Goal: Complete application form: Complete application form

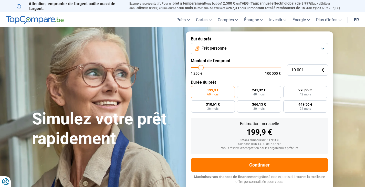
type input "6.500"
type input "6500"
type input "6.750"
type input "6750"
type input "7.000"
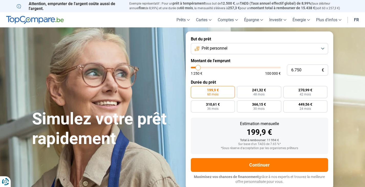
type input "7000"
type input "7.250"
type input "7250"
type input "8.000"
type input "8000"
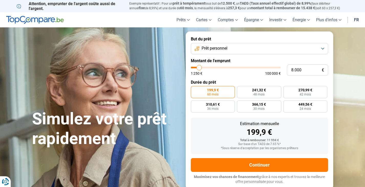
type input "8.750"
type input "8750"
type input "10.250"
type input "10250"
type input "12.000"
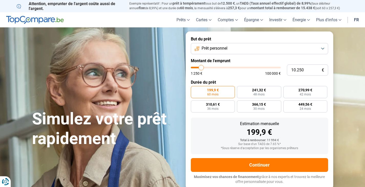
type input "12000"
type input "14.500"
type input "14500"
type input "15.500"
type input "15500"
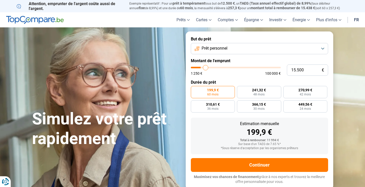
type input "16.250"
type input "16250"
type input "18.000"
type input "18000"
type input "20.000"
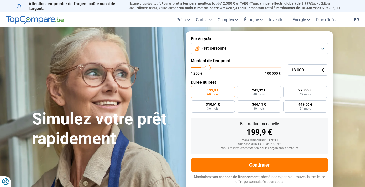
type input "20000"
type input "22.250"
type input "22250"
type input "26.750"
type input "26750"
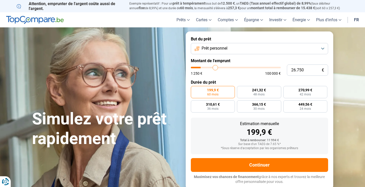
type input "30.500"
type input "30500"
type input "33.750"
type input "33750"
type input "36.250"
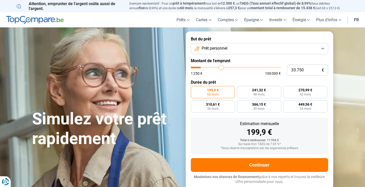
type input "36250"
type input "36.750"
type input "36750"
type input "37.000"
type input "37000"
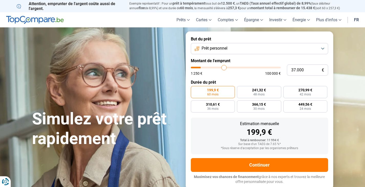
type input "38.000"
type input "38000"
type input "38.500"
type input "38500"
type input "39.250"
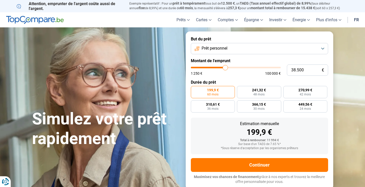
type input "39250"
type input "39.500"
type input "39500"
type input "39.750"
type input "39750"
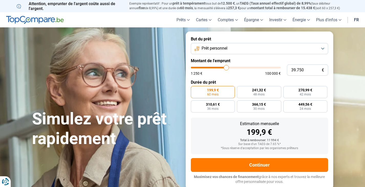
type input "40.000"
type input "40000"
type input "40.750"
type input "40750"
type input "41.000"
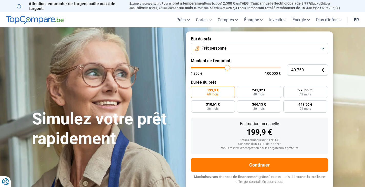
type input "41000"
type input "41.250"
type input "41250"
type input "40.750"
type input "40750"
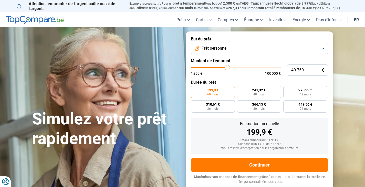
type input "40.000"
type input "40000"
type input "38.750"
type input "38750"
type input "37.750"
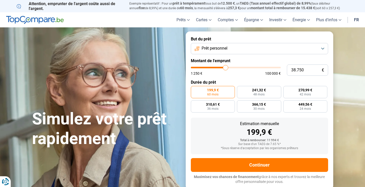
type input "37750"
type input "35.500"
type input "35500"
type input "33.750"
type input "33750"
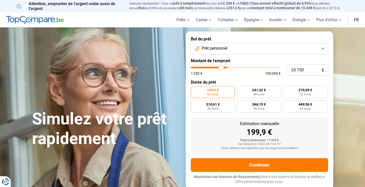
type input "32.750"
type input "32750"
type input "32.250"
type input "32250"
type input "31.750"
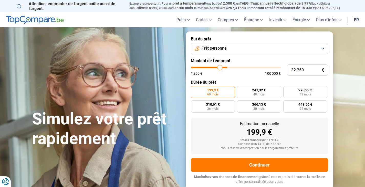
type input "31750"
type input "31.250"
type input "31250"
type input "30.250"
type input "30250"
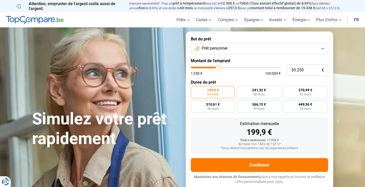
type input "29.500"
type input "29500"
type input "29.250"
type input "29250"
type input "29.000"
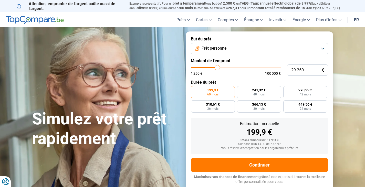
type input "29000"
type input "28.750"
type input "28750"
type input "28.250"
type input "28250"
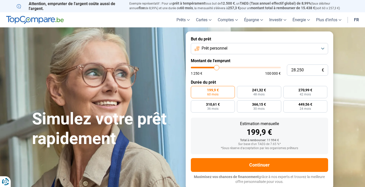
type input "28.000"
type input "28000"
type input "27.750"
type input "27750"
type input "27.500"
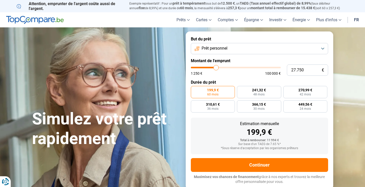
type input "27500"
type input "27.250"
type input "27250"
type input "26.750"
type input "26750"
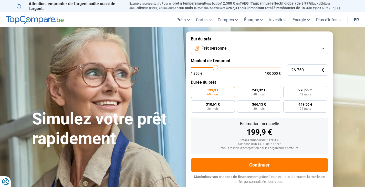
type input "26.500"
type input "26500"
type input "26.250"
type input "26250"
type input "26.000"
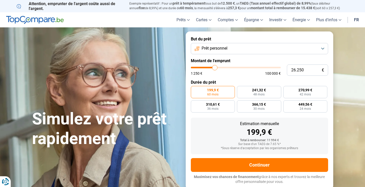
type input "26000"
type input "25.750"
type input "25750"
type input "25.250"
type input "25250"
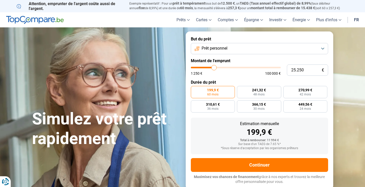
type input "24.750"
type input "24750"
type input "24.500"
type input "24500"
type input "24.250"
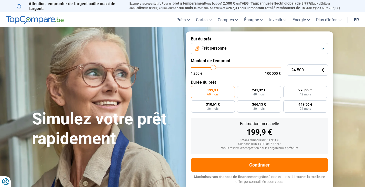
type input "24250"
type input "23.750"
type input "23750"
type input "23.500"
drag, startPoint x: 198, startPoint y: 67, endPoint x: 213, endPoint y: 66, distance: 14.6
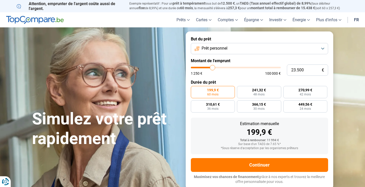
type input "23500"
click at [213, 67] on input "range" at bounding box center [236, 68] width 90 height 2
radio input "false"
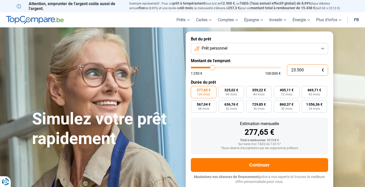
click at [295, 70] on input "23.500" at bounding box center [307, 70] width 41 height 11
click at [306, 69] on input "23.500" at bounding box center [307, 70] width 41 height 11
type input "2.350"
type input "2250"
type input "235"
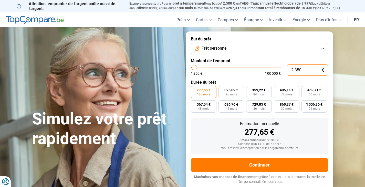
type input "1250"
type input "23"
type input "1250"
type input "2"
type input "1250"
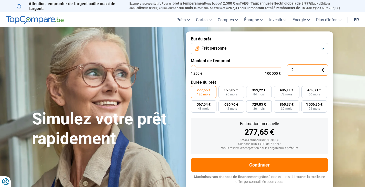
type input "0"
type input "1250"
type input "1"
type input "1250"
type input "15"
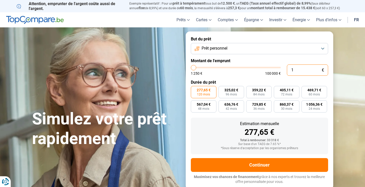
type input "1250"
type input "150"
type input "1250"
type input "1.500"
type input "1500"
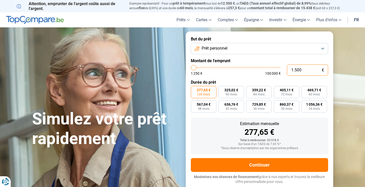
type input "15.000"
type input "15000"
radio input "true"
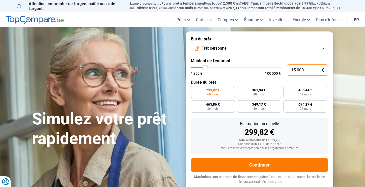
type input "15.000"
click at [204, 91] on label "299,82 € 60 mois" at bounding box center [213, 92] width 44 height 12
click at [194, 89] on input "299,82 € 60 mois" at bounding box center [192, 87] width 3 height 3
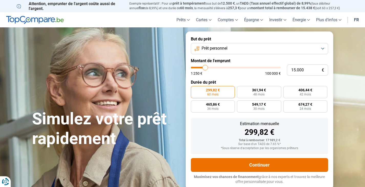
click at [229, 160] on button "Continuer" at bounding box center [259, 165] width 137 height 14
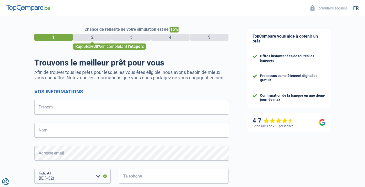
select select "32"
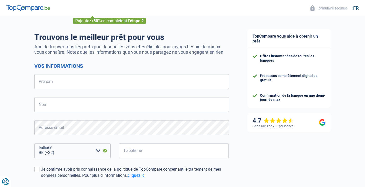
scroll to position [51, 0]
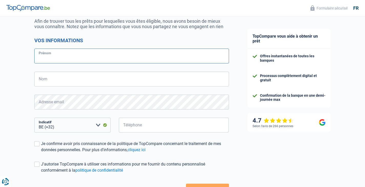
click at [97, 54] on input "Prénom" at bounding box center [131, 56] width 195 height 15
type input "[PERSON_NAME]"
type input "Segers"
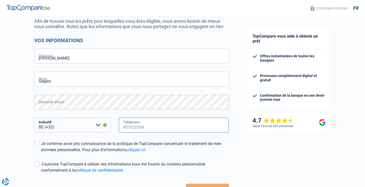
type input "486211422"
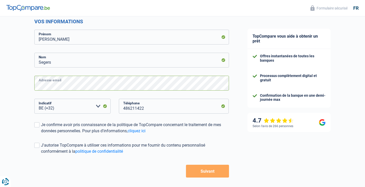
scroll to position [91, 0]
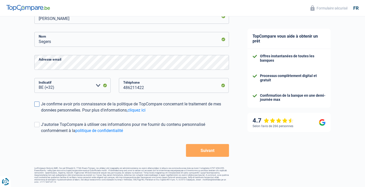
click at [43, 105] on div "Je confirme avoir pris connaissance de la politique de TopCompare concernant le…" at bounding box center [135, 107] width 188 height 12
click at [41, 113] on input "Je confirme avoir pris connaissance de la politique de TopCompare concernant le…" at bounding box center [41, 113] width 0 height 0
click at [190, 151] on button "Suivant" at bounding box center [207, 150] width 43 height 13
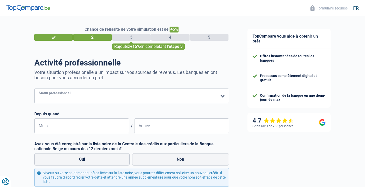
click at [199, 97] on select "Ouvrier Employé privé Employé public Invalide Indépendant Pensionné Chômeur Mut…" at bounding box center [131, 96] width 195 height 15
select select "publicEmployee"
click at [34, 89] on select "Ouvrier Employé privé Employé public Invalide Indépendant Pensionné Chômeur Mut…" at bounding box center [131, 96] width 195 height 15
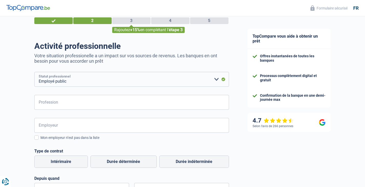
scroll to position [26, 0]
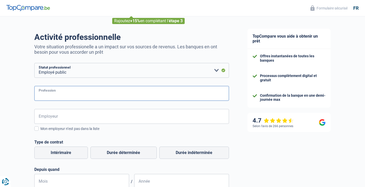
click at [70, 95] on input "Profession" at bounding box center [131, 93] width 195 height 15
type input "Directeur"
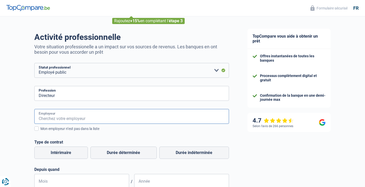
click at [57, 119] on input "Employeur" at bounding box center [131, 116] width 195 height 15
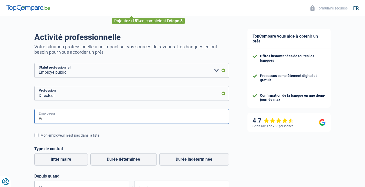
type input "P"
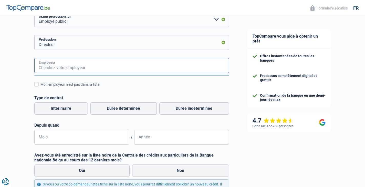
scroll to position [77, 0]
click at [36, 83] on span at bounding box center [36, 84] width 4 height 4
click at [40, 87] on input "Mon employeur n’est pas dans la liste" at bounding box center [40, 87] width 0 height 0
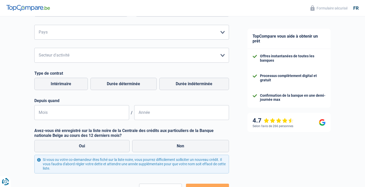
scroll to position [179, 0]
click at [179, 86] on label "Durée indéterminée" at bounding box center [194, 84] width 70 height 12
click at [179, 86] on input "Durée indéterminée" at bounding box center [194, 84] width 70 height 12
radio input "true"
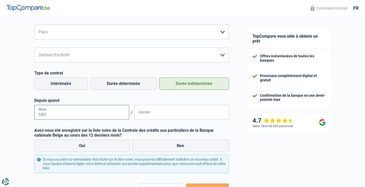
click at [88, 115] on input "Mois" at bounding box center [81, 112] width 95 height 15
type input "2"
type input "04"
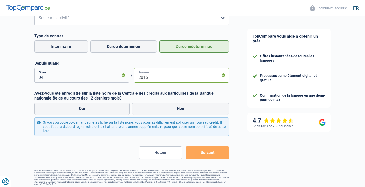
scroll to position [219, 0]
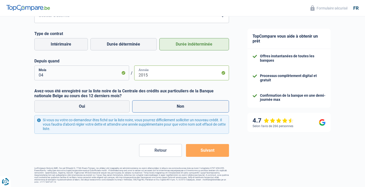
type input "2015"
click at [188, 110] on label "Non" at bounding box center [180, 106] width 97 height 12
click at [188, 110] on input "Non" at bounding box center [180, 106] width 97 height 12
radio input "true"
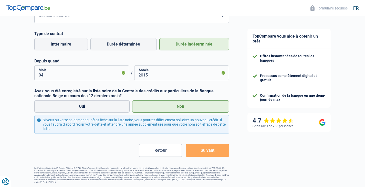
click at [196, 149] on button "Suivant" at bounding box center [207, 150] width 43 height 13
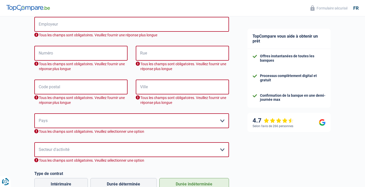
scroll to position [15, 0]
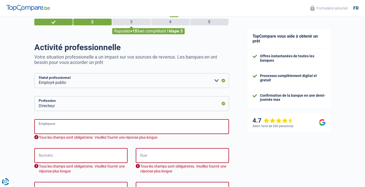
click at [130, 126] on input "Employeur" at bounding box center [131, 126] width 195 height 15
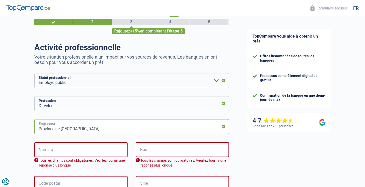
click at [131, 126] on input "Province de [GEOGRAPHIC_DATA]" at bounding box center [131, 126] width 195 height 15
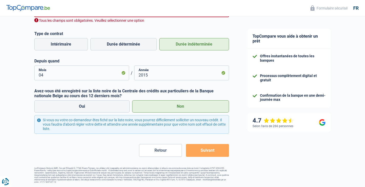
type input "Province de [GEOGRAPHIC_DATA]"
click at [202, 152] on button "Suivant" at bounding box center [207, 150] width 43 height 13
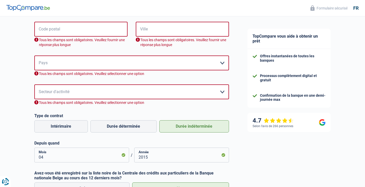
scroll to position [141, 0]
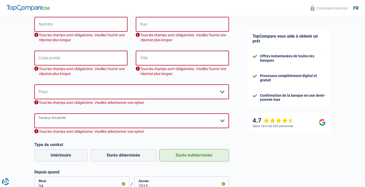
click at [64, 119] on select "Agriculture/Pêche Industrie Horeca Courier/Fitness/Taxi Construction Banques/As…" at bounding box center [131, 120] width 195 height 15
click at [8, 74] on div "Chance de réussite de votre simulation est de 45% 1 2 3 4 5 Rajoutez +15% en co…" at bounding box center [119, 85] width 238 height 423
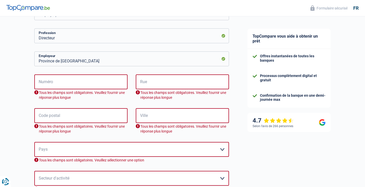
scroll to position [38, 0]
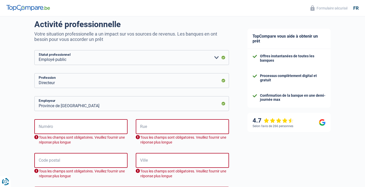
select select "32"
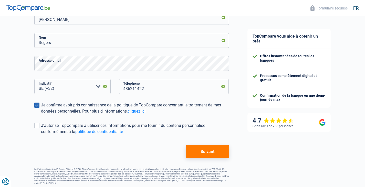
scroll to position [91, 0]
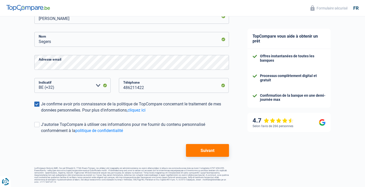
click at [190, 151] on button "Suivant" at bounding box center [207, 150] width 43 height 13
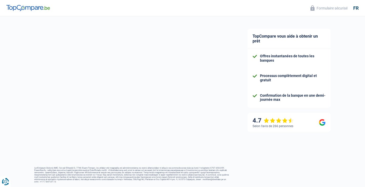
select select "publicEmployee"
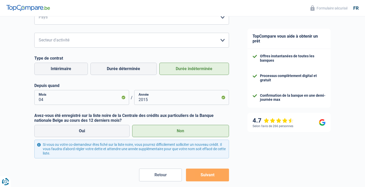
scroll to position [205, 0]
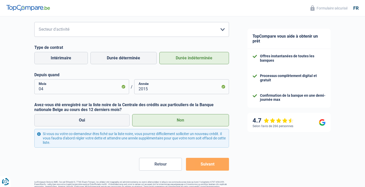
click at [194, 163] on button "Suivant" at bounding box center [207, 164] width 43 height 13
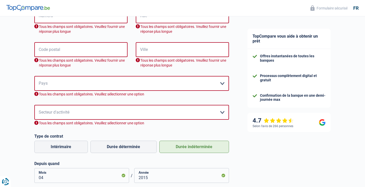
scroll to position [141, 0]
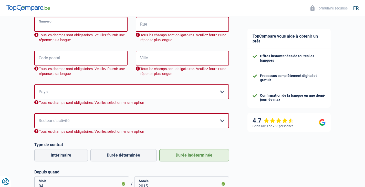
click at [66, 28] on input "Numéro" at bounding box center [80, 24] width 93 height 15
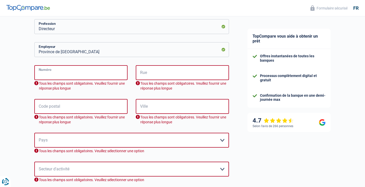
scroll to position [38, 0]
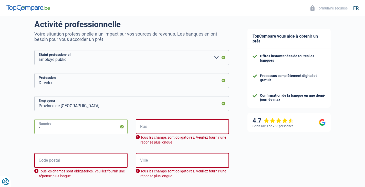
type input "1"
click at [144, 127] on input "Rue" at bounding box center [182, 126] width 93 height 15
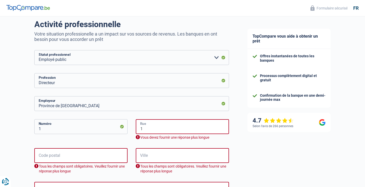
type input "1"
click at [95, 155] on input "1" at bounding box center [80, 155] width 93 height 15
type input "1"
click at [148, 156] on input "Ville" at bounding box center [182, 155] width 93 height 15
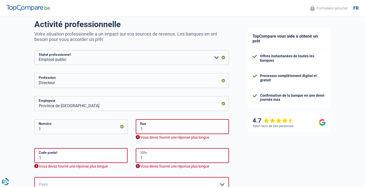
type input "1"
click at [149, 130] on input "1" at bounding box center [182, 126] width 93 height 15
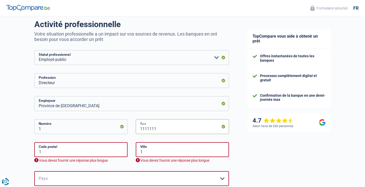
type input "1111111"
click at [48, 129] on input "1" at bounding box center [80, 126] width 93 height 15
type input "11111"
click at [51, 153] on input "1" at bounding box center [80, 149] width 93 height 15
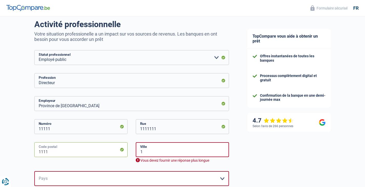
type input "1111"
click at [164, 156] on input "1" at bounding box center [182, 149] width 93 height 15
type input "1"
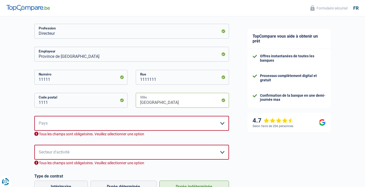
scroll to position [90, 0]
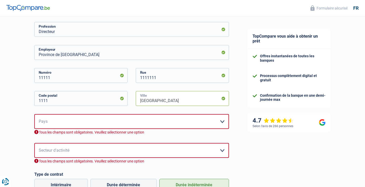
type input "[GEOGRAPHIC_DATA]"
click at [145, 124] on select "[GEOGRAPHIC_DATA] [GEOGRAPHIC_DATA] [GEOGRAPHIC_DATA] [GEOGRAPHIC_DATA] [GEOGRA…" at bounding box center [131, 121] width 195 height 15
select select "BE"
click at [34, 115] on select "[GEOGRAPHIC_DATA] [GEOGRAPHIC_DATA] [GEOGRAPHIC_DATA] [GEOGRAPHIC_DATA] [GEOGRA…" at bounding box center [131, 121] width 195 height 15
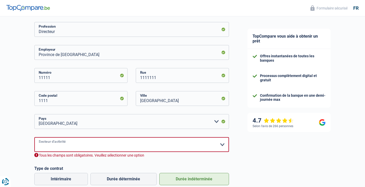
click at [110, 145] on select "Agriculture/Pêche Industrie Horeca Courier/Fitness/Taxi Construction Banques/As…" at bounding box center [131, 144] width 195 height 15
select select "stateUniversityEu"
click at [34, 138] on select "Agriculture/Pêche Industrie Horeca Courier/Fitness/Taxi Construction Banques/As…" at bounding box center [131, 144] width 195 height 15
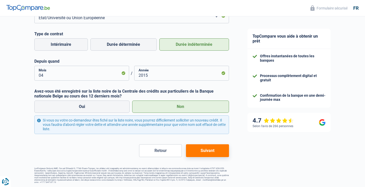
scroll to position [219, 0]
click at [213, 154] on button "Suivant" at bounding box center [207, 150] width 43 height 13
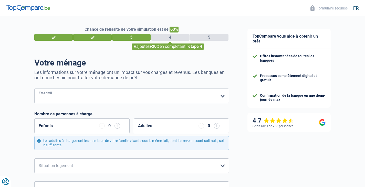
click at [120, 101] on select "[PERSON_NAME](e) Cohabitant(e) légal(e) Divorcé(e) Veuf(ve) Séparé (de fait) Ve…" at bounding box center [131, 96] width 195 height 15
select select "single"
click at [34, 89] on select "[PERSON_NAME](e) Cohabitant(e) légal(e) Divorcé(e) Veuf(ve) Séparé (de fait) Ve…" at bounding box center [131, 96] width 195 height 15
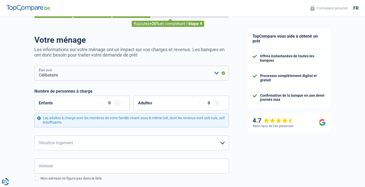
scroll to position [51, 0]
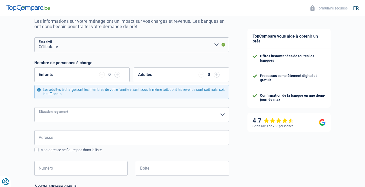
click at [102, 116] on select "Locataire Propriétaire avec prêt hypothécaire Propriétaire sans prêt hypothécai…" at bounding box center [131, 114] width 195 height 15
select select "rents"
click at [34, 108] on select "Locataire Propriétaire avec prêt hypothécaire Propriétaire sans prêt hypothécai…" at bounding box center [131, 114] width 195 height 15
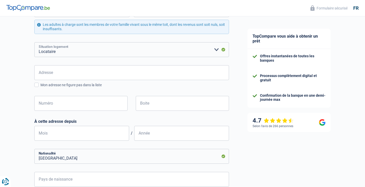
scroll to position [87, 0]
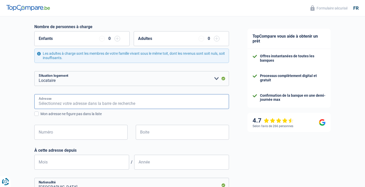
click at [81, 103] on input "Adresse" at bounding box center [131, 101] width 195 height 15
click at [82, 103] on input "Adresse" at bounding box center [131, 101] width 195 height 15
type input "1"
click at [74, 105] on input "Adresse" at bounding box center [131, 101] width 195 height 15
type input "[GEOGRAPHIC_DATA] 20"
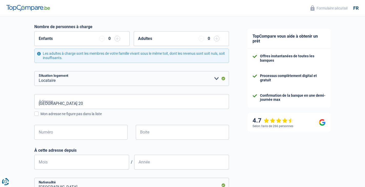
type input "[GEOGRAPHIC_DATA]"
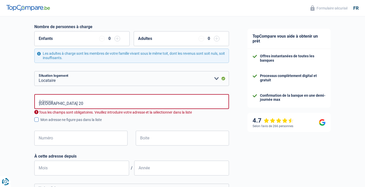
type input "[GEOGRAPHIC_DATA]"
click at [82, 138] on input "Numéro" at bounding box center [80, 138] width 93 height 15
type input "20"
type input "Liege"
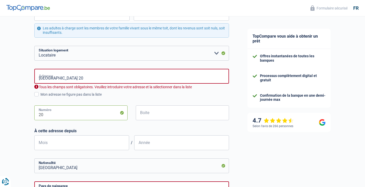
scroll to position [113, 0]
click at [93, 78] on input "[GEOGRAPHIC_DATA] 20" at bounding box center [131, 76] width 195 height 15
click at [39, 93] on label "Mon adresse ne figure pas dans la liste" at bounding box center [131, 94] width 195 height 6
click at [40, 97] on input "Mon adresse ne figure pas dans la liste" at bounding box center [40, 97] width 0 height 0
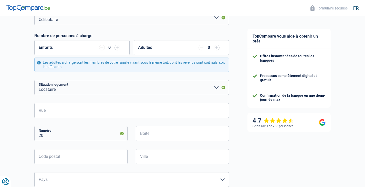
scroll to position [87, 0]
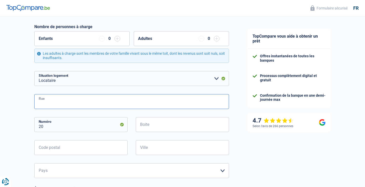
click at [51, 98] on input "Rue" at bounding box center [131, 101] width 195 height 15
type input "[GEOGRAPHIC_DATA]"
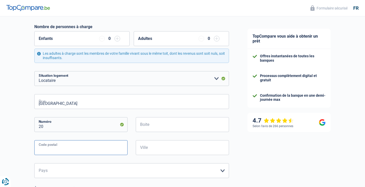
type input "4020"
type input "Liege"
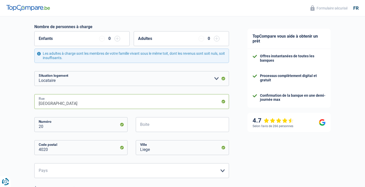
type input "[GEOGRAPHIC_DATA] 20"
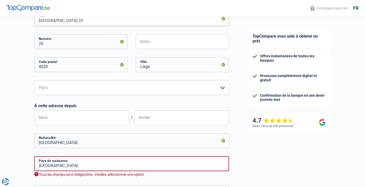
scroll to position [190, 0]
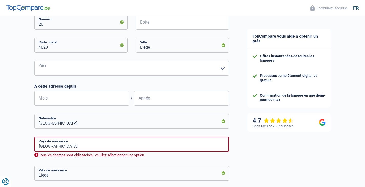
click at [79, 69] on select "Belgique Luxembourg Veuillez sélectionner une option" at bounding box center [131, 68] width 195 height 15
select select "BE"
click at [34, 61] on select "Belgique Luxembourg Veuillez sélectionner une option" at bounding box center [131, 68] width 195 height 15
click at [71, 101] on input "Mois" at bounding box center [81, 98] width 95 height 15
type input "10"
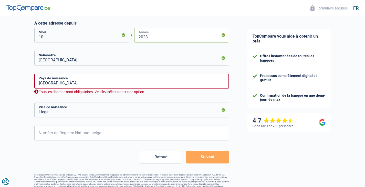
scroll to position [260, 0]
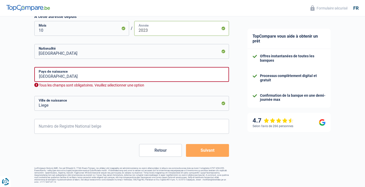
type input "2023"
click at [82, 77] on input "[GEOGRAPHIC_DATA]" at bounding box center [131, 74] width 195 height 15
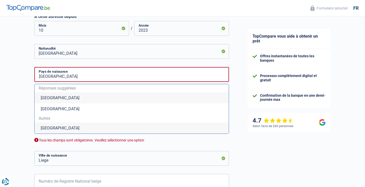
click at [45, 97] on li "[GEOGRAPHIC_DATA]" at bounding box center [132, 97] width 194 height 11
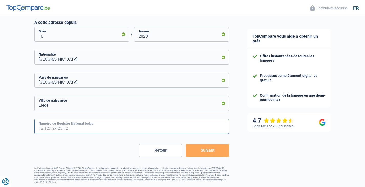
click at [55, 125] on input "Numéro de Registre National belge" at bounding box center [131, 126] width 195 height 15
click at [197, 148] on button "Suivant" at bounding box center [207, 150] width 43 height 13
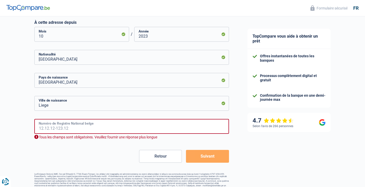
click at [127, 126] on input "Numéro de Registre National belge" at bounding box center [131, 126] width 195 height 15
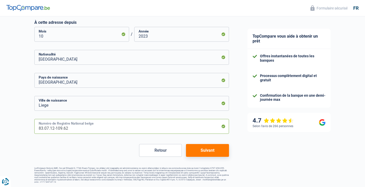
type input "83.07.12-109.62"
click at [223, 153] on button "Suivant" at bounding box center [207, 150] width 43 height 13
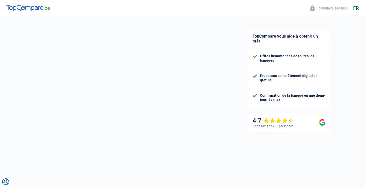
select select "netSalary"
select select "mealVouchers"
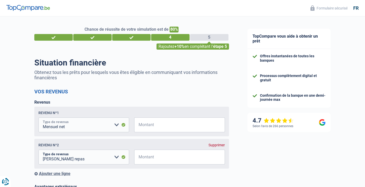
click at [118, 125] on select "Allocation d'handicap Allocations chômage Allocations familiales Chèques repas …" at bounding box center [83, 125] width 91 height 15
click at [153, 128] on input "Montant" at bounding box center [183, 125] width 84 height 15
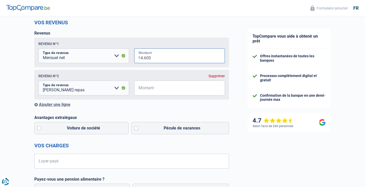
scroll to position [77, 0]
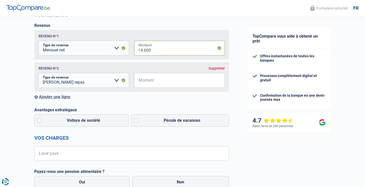
type input "4.600"
click at [117, 81] on select "Allocation d'handicap Allocations chômage Allocations familiales Chèques repas …" at bounding box center [83, 80] width 91 height 15
select select "other"
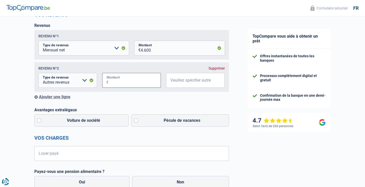
click at [142, 81] on input "Montant" at bounding box center [135, 80] width 52 height 15
type input "600"
click at [145, 121] on label "Pécule de vacances" at bounding box center [180, 120] width 98 height 12
click at [145, 121] on input "Pécule de vacances" at bounding box center [180, 120] width 98 height 12
checkbox input "true"
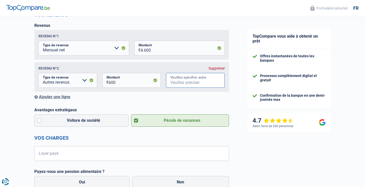
click at [182, 82] on input "Veuillez spécifier autre" at bounding box center [195, 80] width 59 height 15
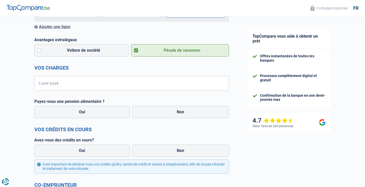
scroll to position [154, 0]
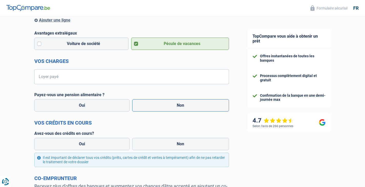
click at [153, 108] on label "Non" at bounding box center [180, 105] width 97 height 12
click at [153, 108] on input "Non" at bounding box center [180, 105] width 97 height 12
radio input "true"
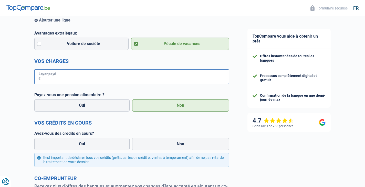
click at [68, 73] on input "Loyer payé" at bounding box center [135, 76] width 188 height 15
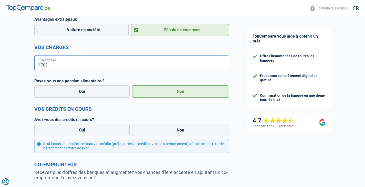
scroll to position [179, 0]
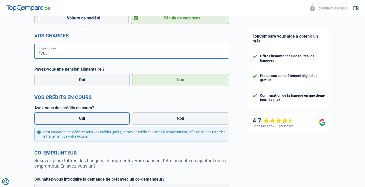
type input "700"
click at [98, 118] on label "Oui" at bounding box center [82, 118] width 96 height 12
click at [98, 118] on input "Oui" at bounding box center [82, 118] width 96 height 12
radio input "true"
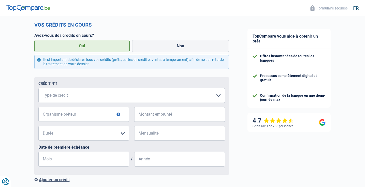
scroll to position [256, 0]
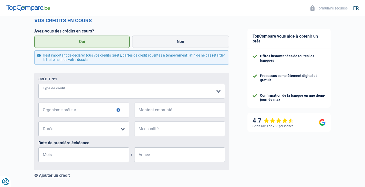
click at [216, 93] on select "Carte ou ouverture de crédit Prêt hypothécaire Vente à tempérament Prêt à tempé…" at bounding box center [131, 91] width 186 height 15
select select "carLoan"
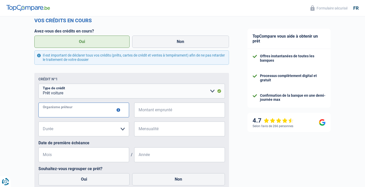
click at [68, 112] on input "Organisme prêteur" at bounding box center [83, 110] width 91 height 15
click at [116, 113] on input "Organisme prêteur" at bounding box center [83, 110] width 91 height 15
click at [88, 115] on input "Organisme prêteur" at bounding box center [83, 110] width 91 height 15
type input "11111"
click at [157, 110] on input "Montant emprunté" at bounding box center [183, 110] width 84 height 15
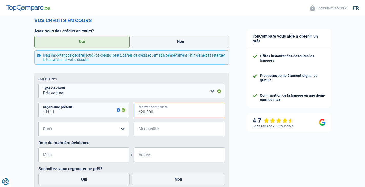
type input "20.000"
click at [91, 127] on select "12 mois 18 mois 24 mois 30 mois 36 mois 42 mois 48 mois 60 mois 72 mois 84 mois…" at bounding box center [83, 129] width 91 height 15
select select "60"
click at [38, 123] on select "12 mois 18 mois 24 mois 30 mois 36 mois 42 mois 48 mois 60 mois 72 mois 84 mois…" at bounding box center [83, 129] width 91 height 15
click at [164, 131] on input "Mensualité" at bounding box center [183, 129] width 84 height 15
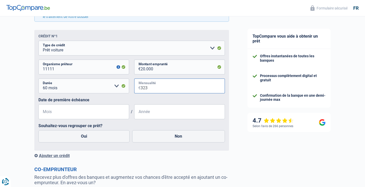
scroll to position [307, 0]
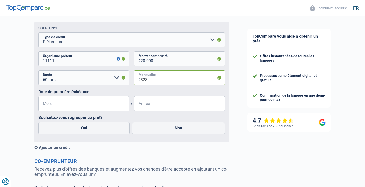
type input "323"
click at [97, 106] on input "Mois" at bounding box center [83, 103] width 91 height 15
type input "08"
type input "2023"
click at [160, 127] on label "Non" at bounding box center [178, 128] width 93 height 12
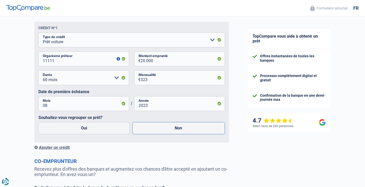
click at [160, 127] on input "Non" at bounding box center [178, 128] width 93 height 12
radio input "true"
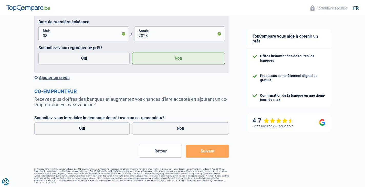
scroll to position [379, 0]
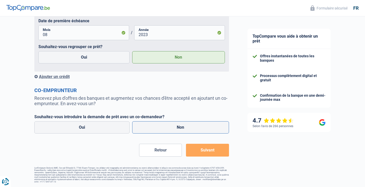
click at [181, 128] on label "Non" at bounding box center [180, 127] width 97 height 12
click at [181, 128] on input "Non" at bounding box center [180, 127] width 97 height 12
radio input "true"
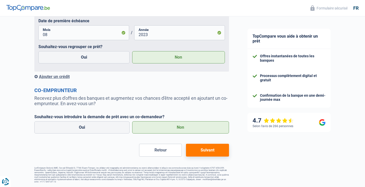
click at [206, 149] on button "Suivant" at bounding box center [207, 150] width 43 height 13
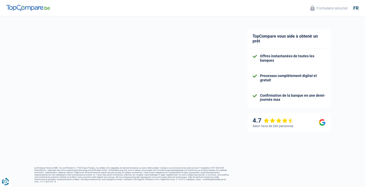
select select "60"
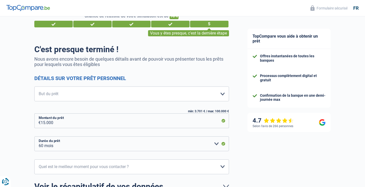
scroll to position [26, 0]
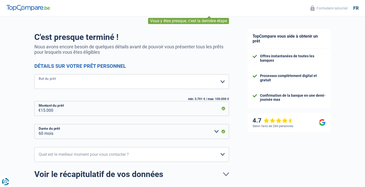
click at [120, 81] on select "Confort maison: meubles, textile, peinture, électroménager, outillage non-profe…" at bounding box center [131, 81] width 195 height 15
select select "movingOrInstallation"
click at [34, 75] on select "Confort maison: meubles, textile, peinture, électroménager, outillage non-profe…" at bounding box center [131, 81] width 195 height 15
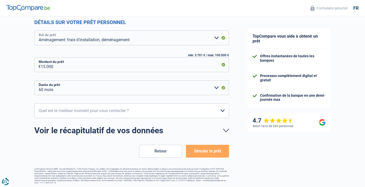
scroll to position [70, 0]
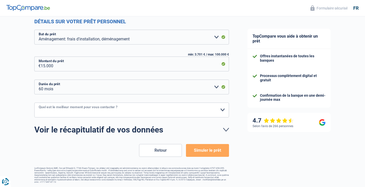
click at [93, 109] on select "10h-12h 12h-14h 14h-16h 16h-18h Veuillez sélectionner une option" at bounding box center [131, 110] width 195 height 15
click at [27, 89] on div "Chance de réussite de votre simulation est de 90% 1 2 3 4 5 Vous y êtes presque…" at bounding box center [119, 64] width 238 height 241
